Goal: Register for event/course

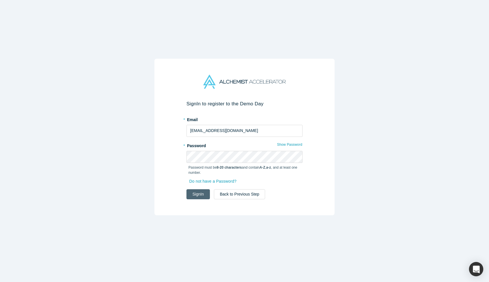
click at [206, 192] on button "Sign In" at bounding box center [197, 194] width 23 height 10
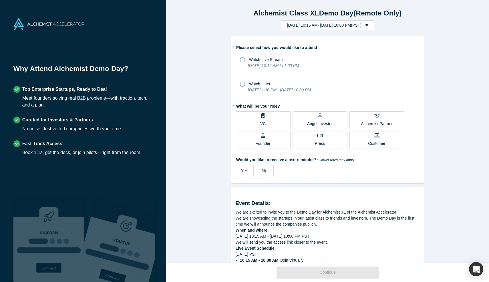
click at [290, 55] on div "Watch Live Stream" at bounding box center [320, 59] width 160 height 8
click at [0, 0] on input "Watch Live Stream [DATE] 10:15 AM to 1:00 PM" at bounding box center [0, 0] width 0 height 0
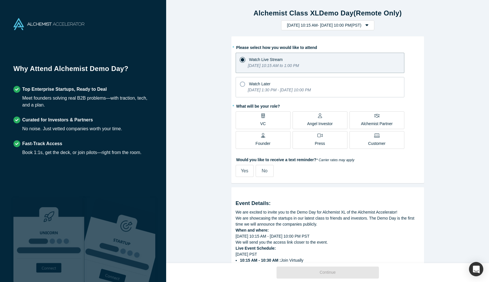
click at [278, 143] on label "Founder" at bounding box center [263, 140] width 55 height 18
click at [0, 0] on input "Founder" at bounding box center [0, 0] width 0 height 0
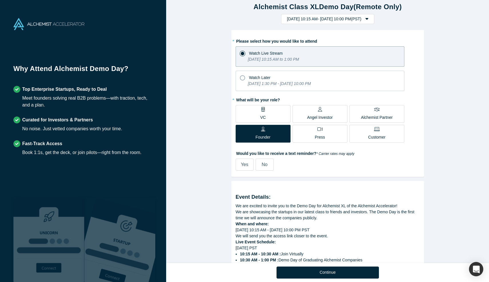
click at [263, 163] on span "No" at bounding box center [265, 164] width 6 height 5
click at [0, 0] on input "No" at bounding box center [0, 0] width 0 height 0
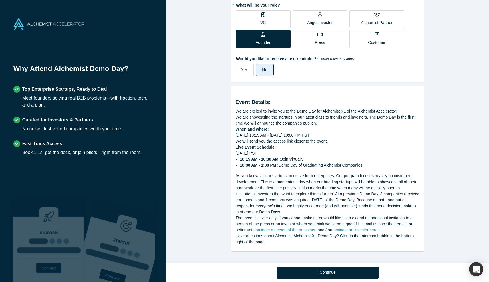
scroll to position [101, 0]
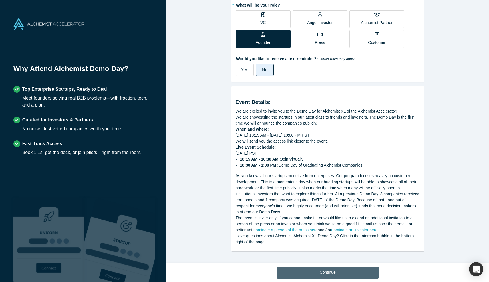
click at [334, 274] on button "Continue" at bounding box center [327, 272] width 102 height 12
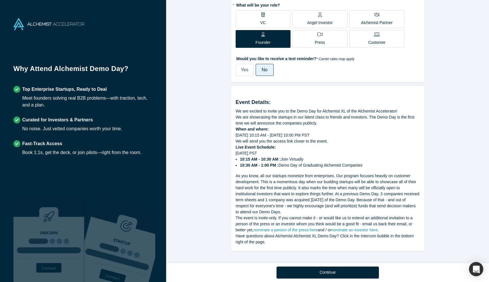
scroll to position [0, 0]
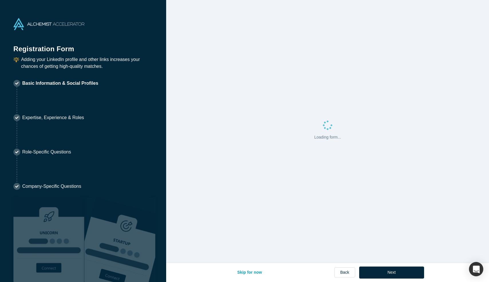
select select "US"
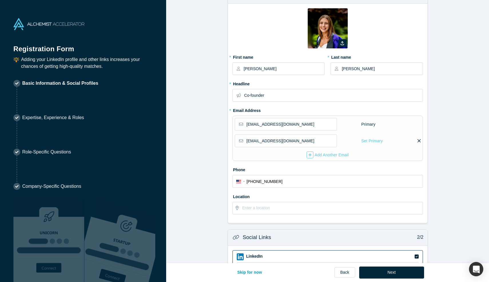
scroll to position [126, 0]
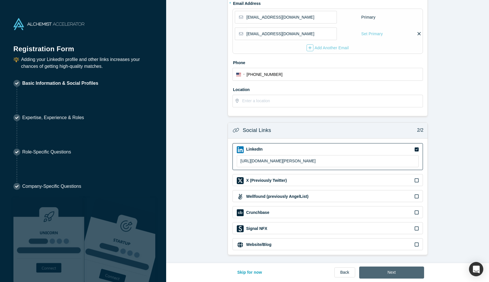
click at [410, 272] on button "Next" at bounding box center [391, 272] width 65 height 12
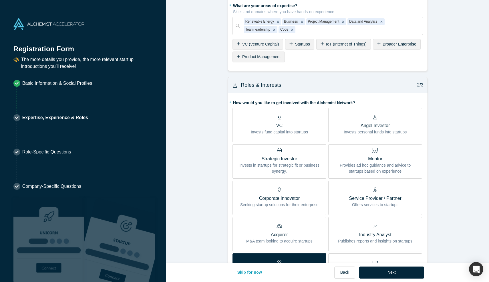
scroll to position [279, 0]
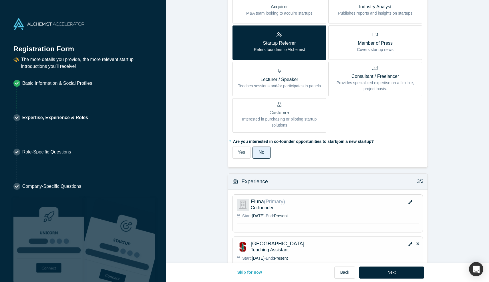
click at [259, 273] on button "Skip for now" at bounding box center [249, 272] width 37 height 12
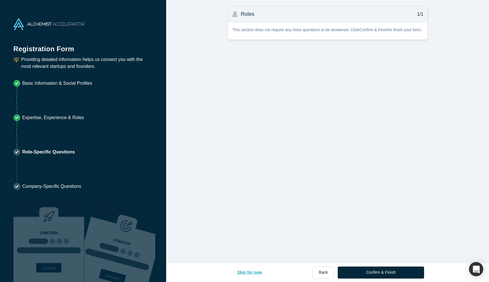
scroll to position [0, 0]
click at [256, 272] on button "Skip for now" at bounding box center [249, 272] width 37 height 12
